Goal: Task Accomplishment & Management: Manage account settings

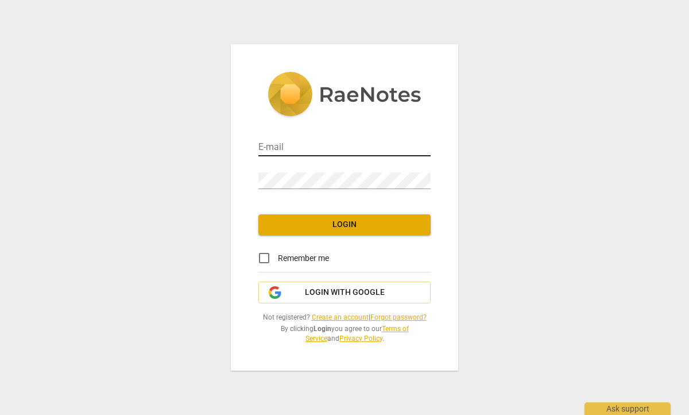
click at [283, 145] on input "email" at bounding box center [344, 148] width 172 height 17
drag, startPoint x: 374, startPoint y: 146, endPoint x: 257, endPoint y: 135, distance: 117.7
click at [257, 135] on div "E-mail MEGJORDAN21@ME.COM Password Login Remember me Login with Google Not regi…" at bounding box center [344, 207] width 227 height 326
type input "mjordan@ciis.edu"
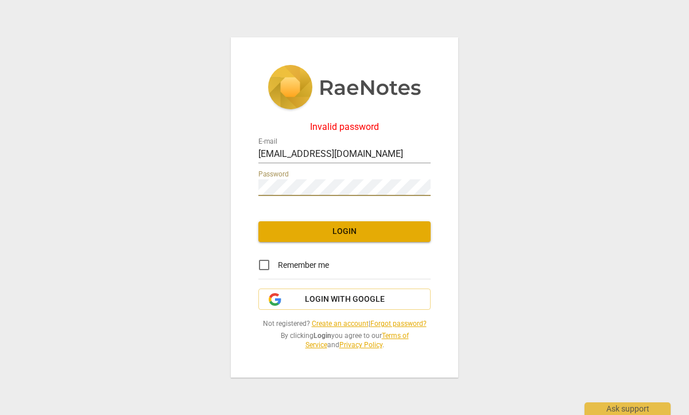
click at [233, 183] on div "Invalid password E-mail mjordan@ciis.edu Password Login Remember me Login with …" at bounding box center [344, 207] width 227 height 340
click at [397, 327] on link "Forgot password?" at bounding box center [398, 323] width 56 height 8
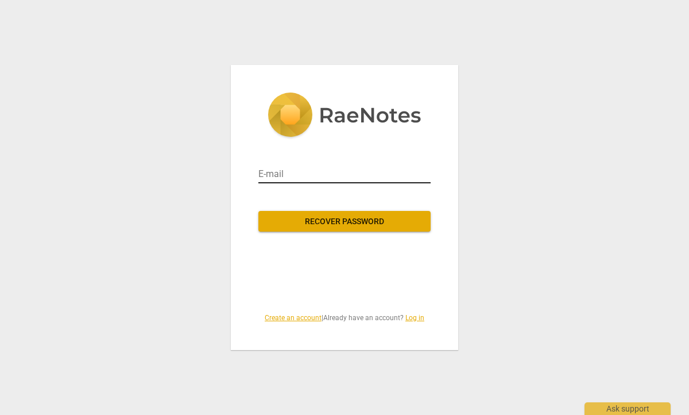
click at [277, 173] on input "email" at bounding box center [344, 174] width 172 height 18
type input "mjordan@ciis.edu"
click at [202, 201] on div "E-mail mjordan@ciis.edu Recover password Create an account | Already have an ac…" at bounding box center [344, 207] width 689 height 415
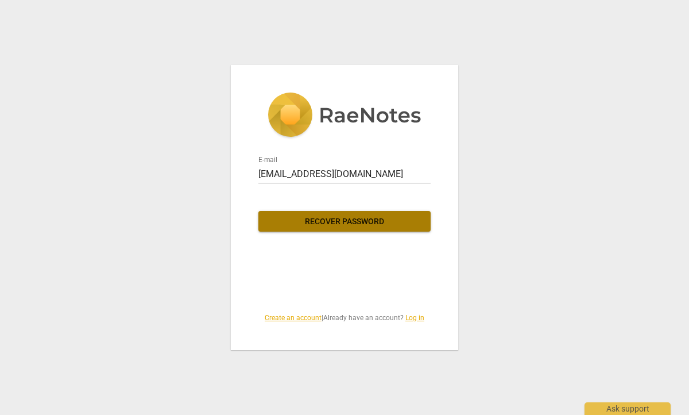
click at [355, 211] on button "Recover password" at bounding box center [344, 221] width 172 height 21
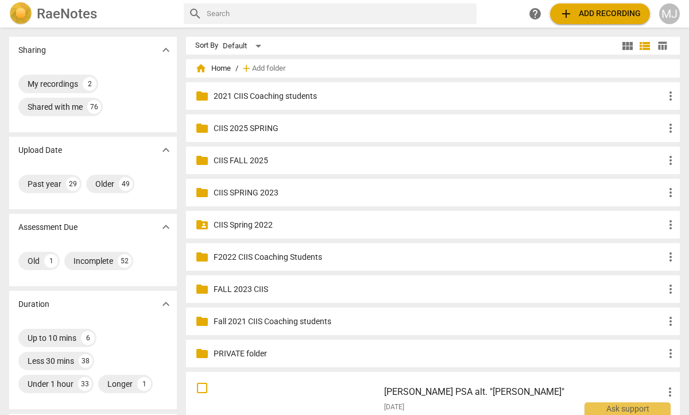
click at [242, 156] on p "CIIS FALL 2025" at bounding box center [439, 161] width 450 height 12
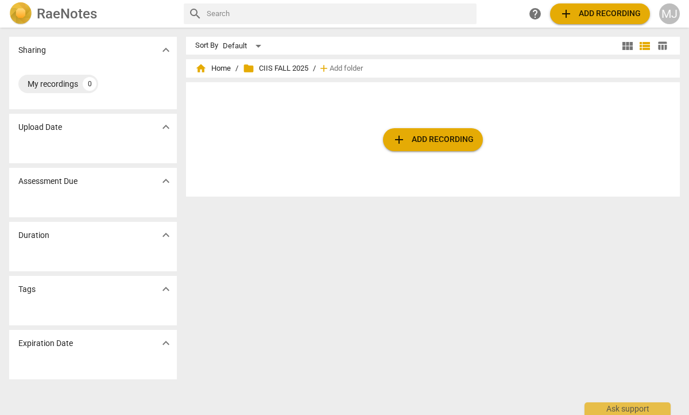
click at [249, 100] on div "add Add recording" at bounding box center [433, 139] width 494 height 114
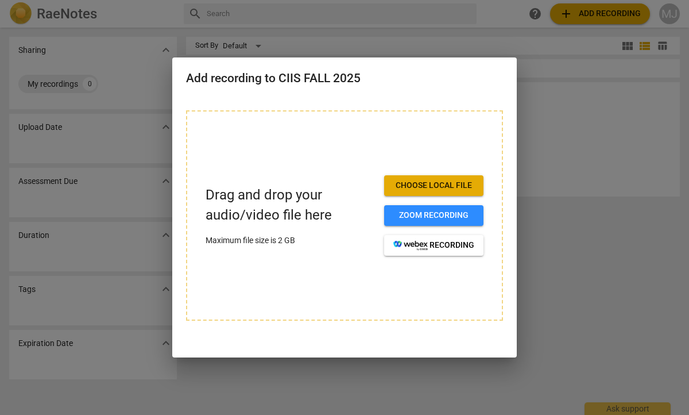
click at [339, 40] on div at bounding box center [344, 207] width 689 height 415
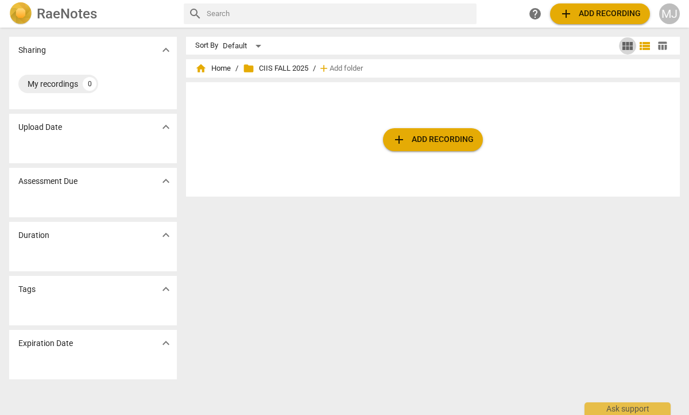
click at [624, 49] on span "view_module" at bounding box center [628, 46] width 14 height 14
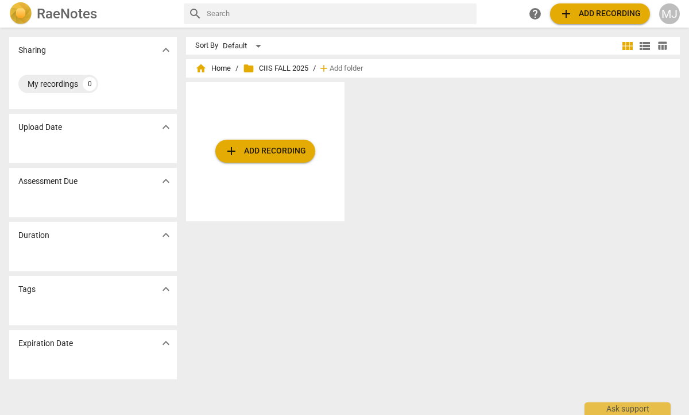
click at [638, 48] on span "view_list" at bounding box center [645, 46] width 14 height 14
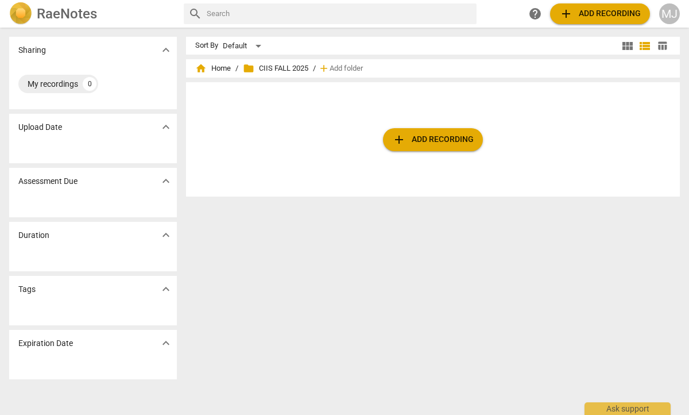
click at [657, 44] on span "table_chart" at bounding box center [662, 45] width 11 height 11
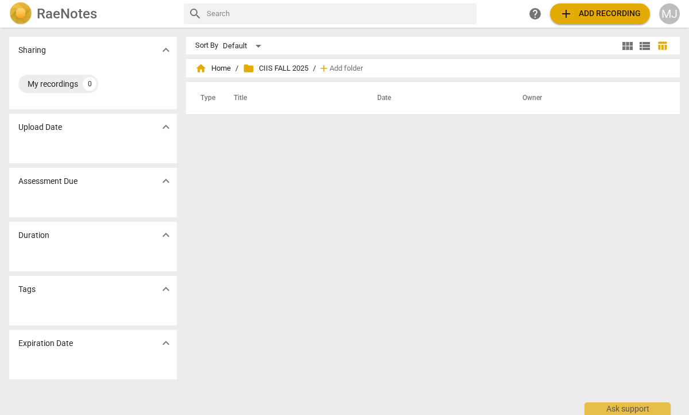
click at [322, 172] on div "Sort By Default view_module view_list table_chart home Home / folder CIIS FALL …" at bounding box center [437, 221] width 503 height 369
click at [604, 81] on div "home Home / folder CIIS FALL 2025 / add Add folder Type Title Date Owner" at bounding box center [437, 94] width 503 height 60
click at [667, 11] on div "MJ" at bounding box center [669, 13] width 21 height 21
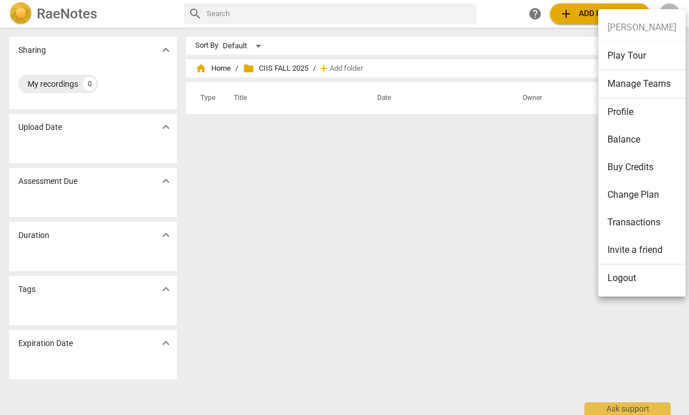
click at [636, 82] on li "Manage Teams" at bounding box center [641, 84] width 87 height 28
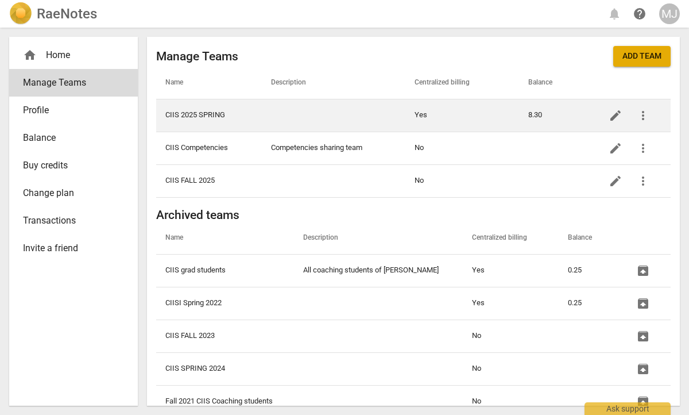
click at [200, 122] on td "CIIS 2025 SPRING" at bounding box center [209, 115] width 106 height 33
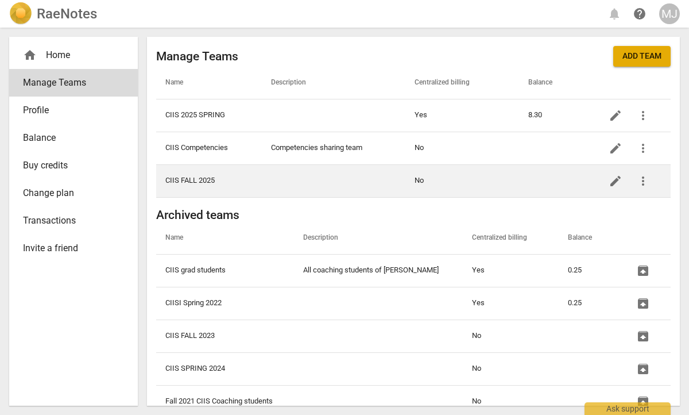
click at [203, 180] on td "CIIS FALL 2025" at bounding box center [209, 180] width 106 height 33
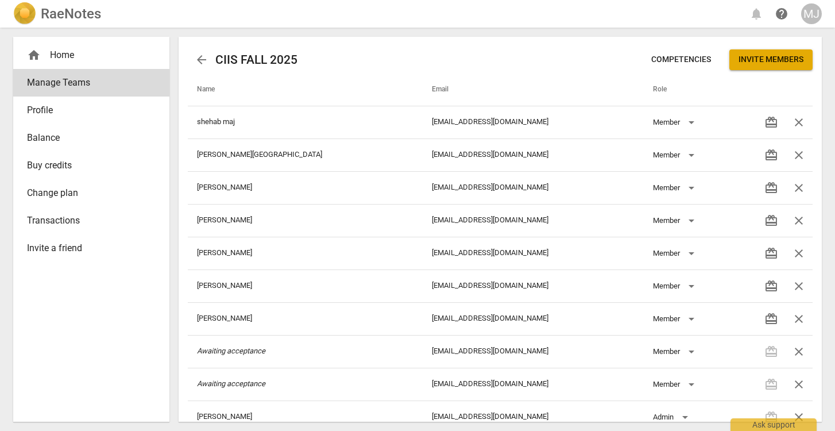
click at [689, 99] on th "Role" at bounding box center [696, 90] width 105 height 32
click at [689, 58] on span "Invite members" at bounding box center [771, 59] width 65 height 11
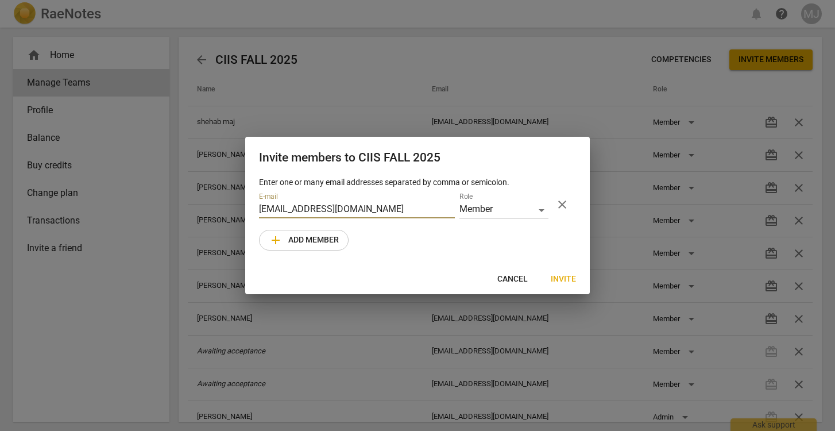
drag, startPoint x: 287, startPoint y: 207, endPoint x: 286, endPoint y: 213, distance: 5.8
click at [287, 210] on input "lmoore@mymail.ciis.edu" at bounding box center [357, 210] width 196 height 17
type input "lmoore1@mymail.ciis.edu"
click at [564, 280] on span "Invite" at bounding box center [563, 278] width 25 height 11
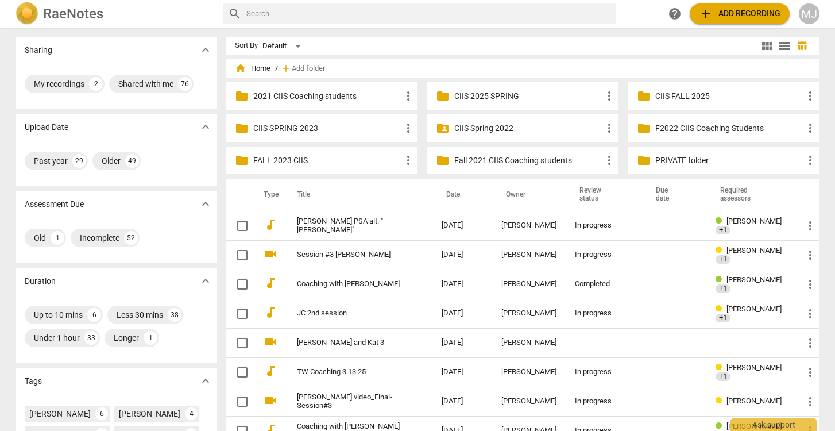
click at [673, 95] on p "CIIS FALL 2025" at bounding box center [729, 96] width 148 height 12
